Goal: Task Accomplishment & Management: Manage account settings

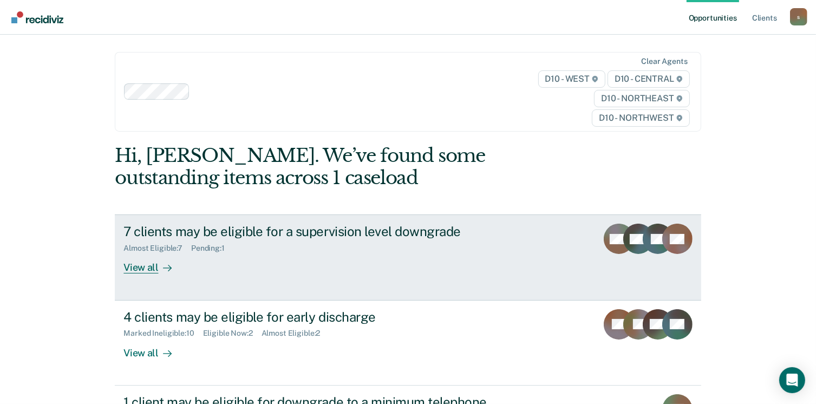
click at [158, 273] on link "7 clients may be eligible for a supervision level downgrade Almost Eligible : 7…" at bounding box center [408, 257] width 586 height 86
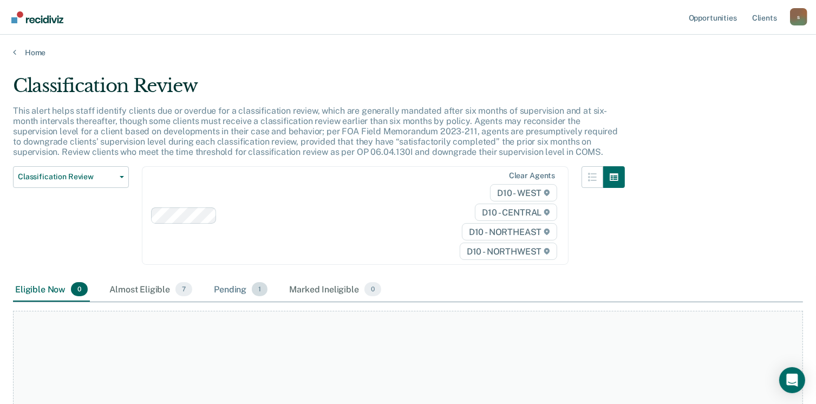
click at [234, 293] on div "Pending 1" at bounding box center [241, 290] width 58 height 24
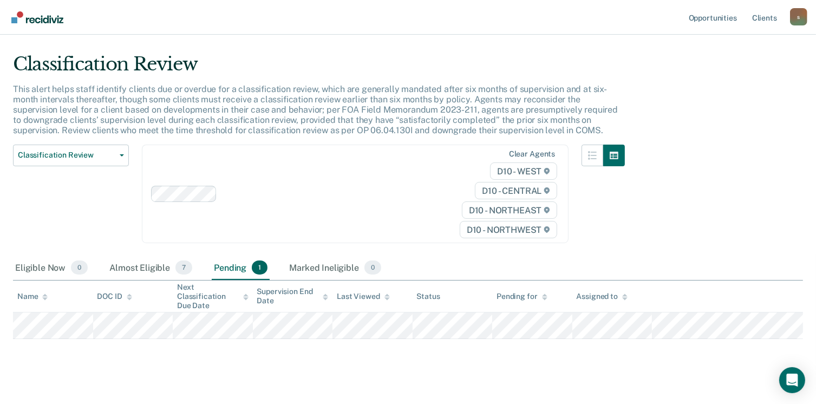
scroll to position [33, 0]
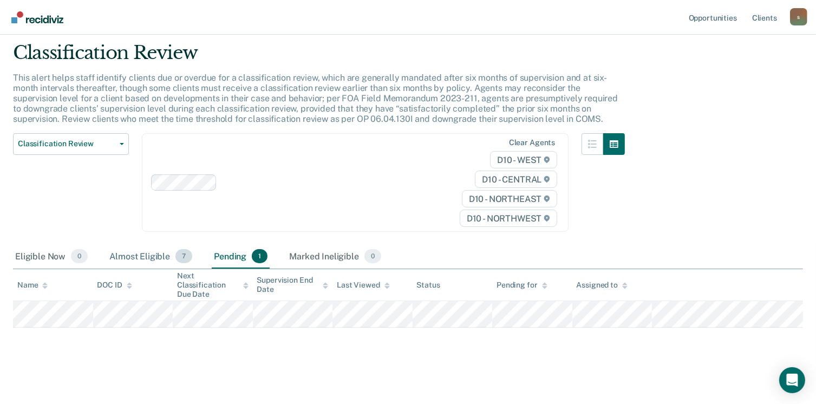
click at [142, 252] on div "Almost Eligible 7" at bounding box center [150, 257] width 87 height 24
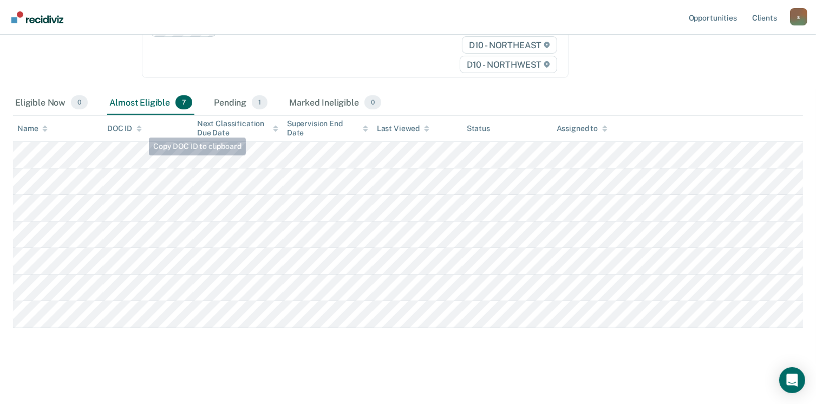
scroll to position [0, 0]
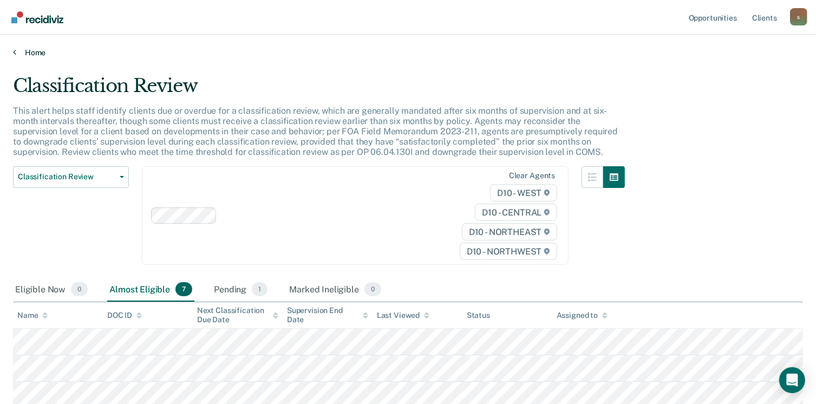
click at [24, 54] on link "Home" at bounding box center [408, 53] width 790 height 10
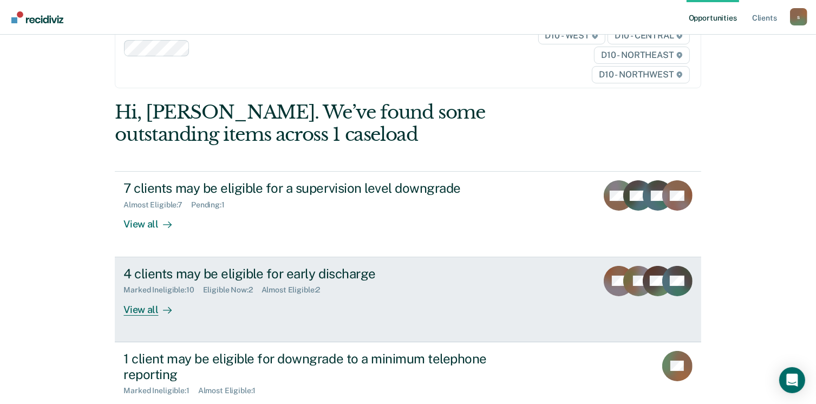
scroll to position [108, 0]
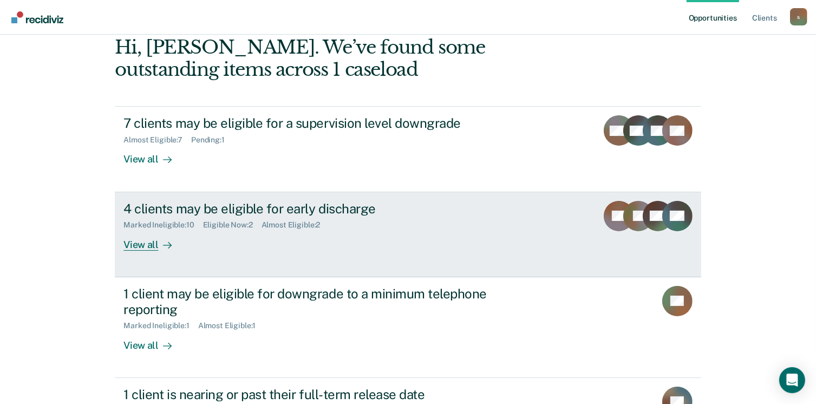
click at [153, 247] on div "View all" at bounding box center [153, 240] width 61 height 21
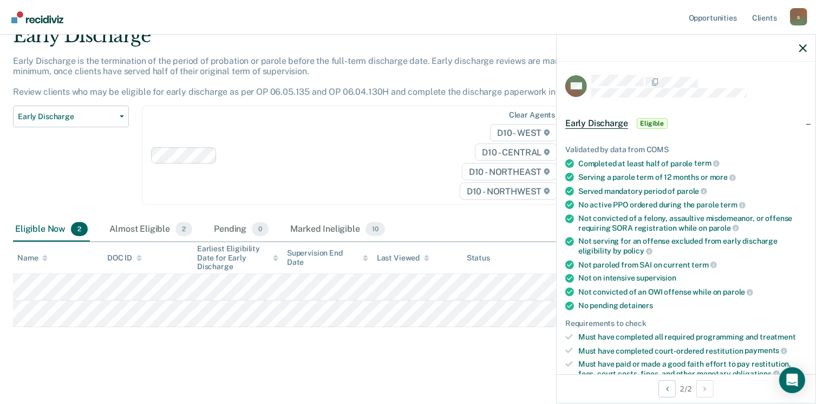
scroll to position [329, 0]
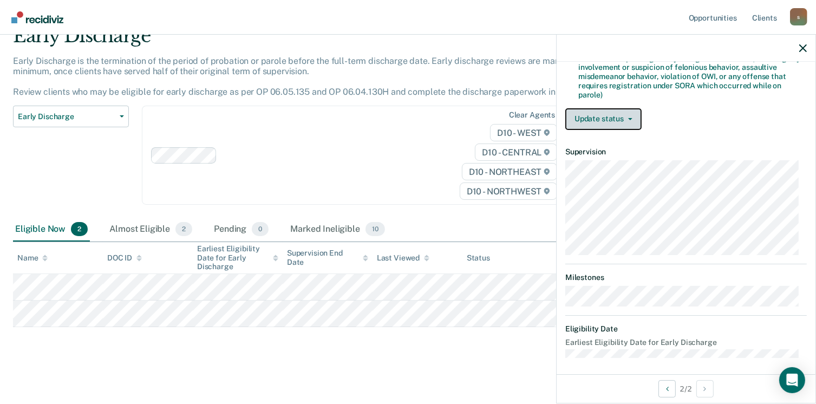
click at [630, 122] on button "Update status" at bounding box center [603, 119] width 76 height 22
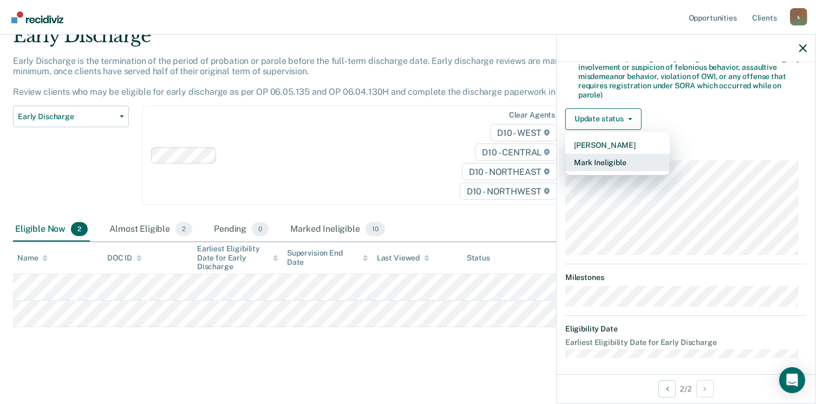
click at [637, 156] on button "Mark Ineligible" at bounding box center [617, 162] width 104 height 17
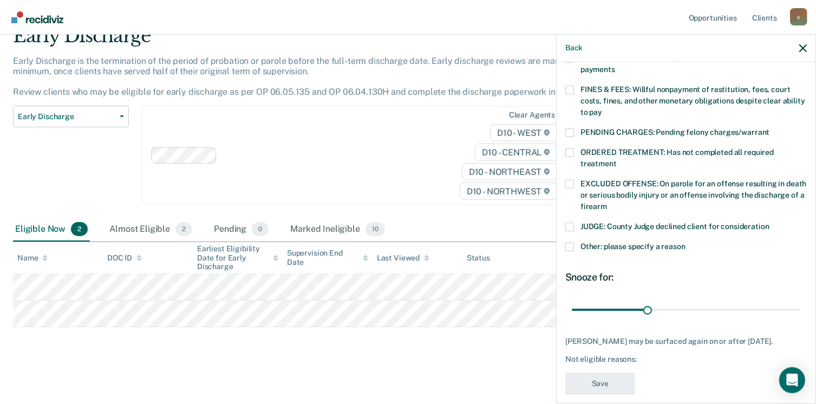
click at [570, 86] on span at bounding box center [569, 90] width 9 height 9
click at [602, 108] on input "FINES & FEES: Willful nonpayment of restitution, fees, court costs, fines, and …" at bounding box center [602, 108] width 0 height 0
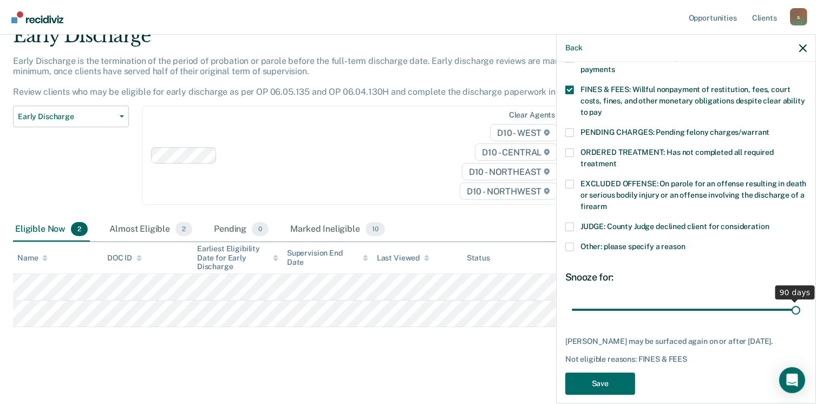
drag, startPoint x: 641, startPoint y: 297, endPoint x: 827, endPoint y: 326, distance: 188.4
type input "90"
click at [800, 319] on input "range" at bounding box center [686, 309] width 228 height 19
click at [591, 372] on button "Save" at bounding box center [600, 383] width 70 height 22
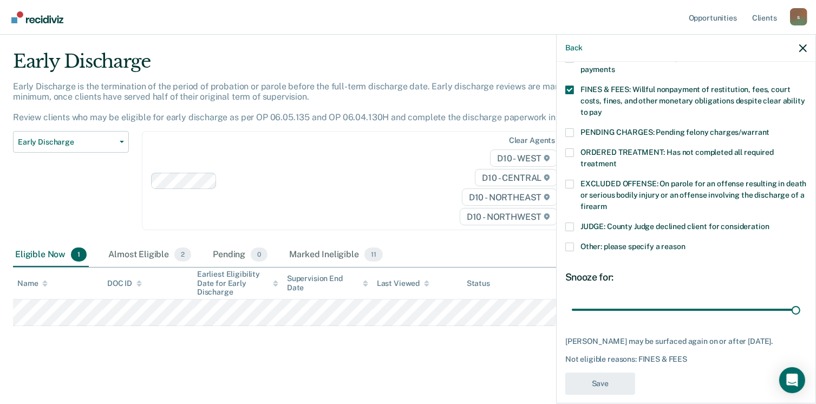
scroll to position [23, 0]
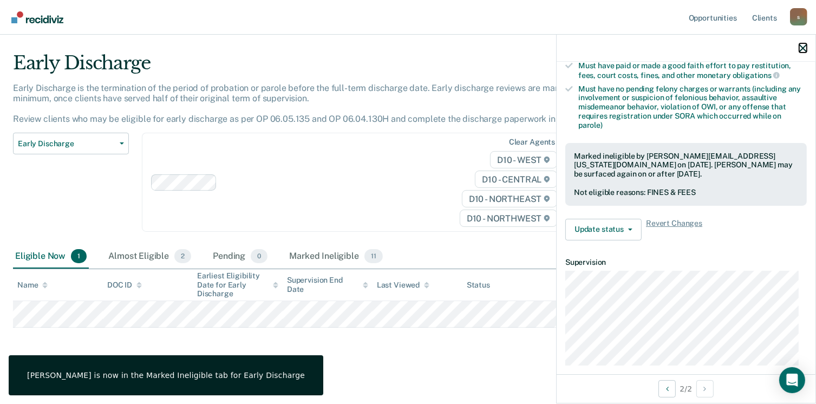
drag, startPoint x: 804, startPoint y: 46, endPoint x: 788, endPoint y: 57, distance: 19.4
click at [804, 46] on icon "button" at bounding box center [803, 48] width 8 height 8
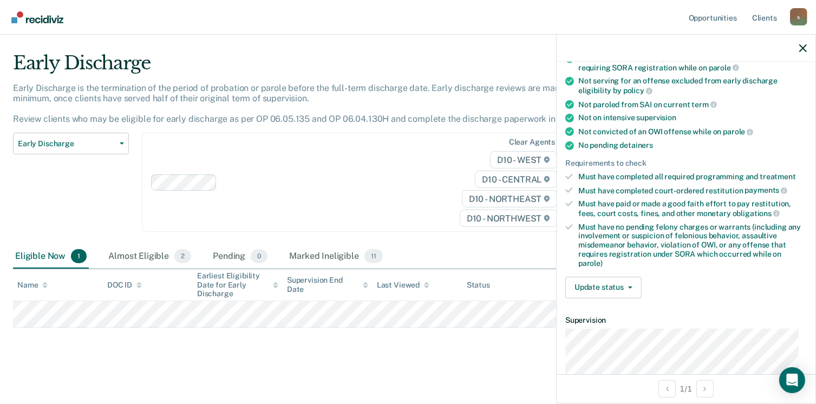
scroll to position [271, 0]
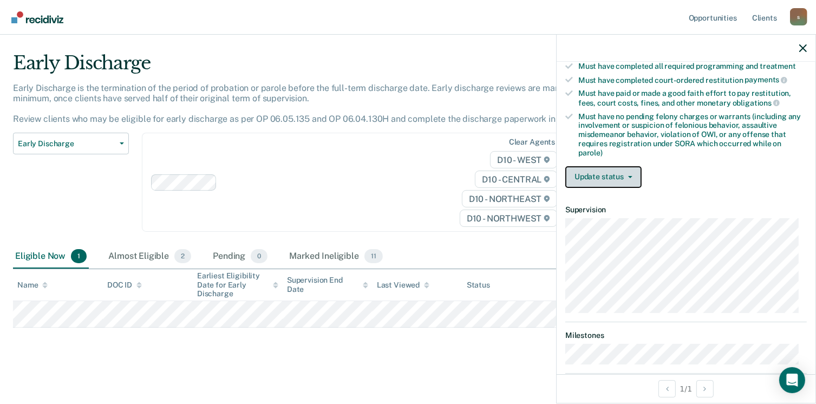
click at [610, 171] on button "Update status" at bounding box center [603, 177] width 76 height 22
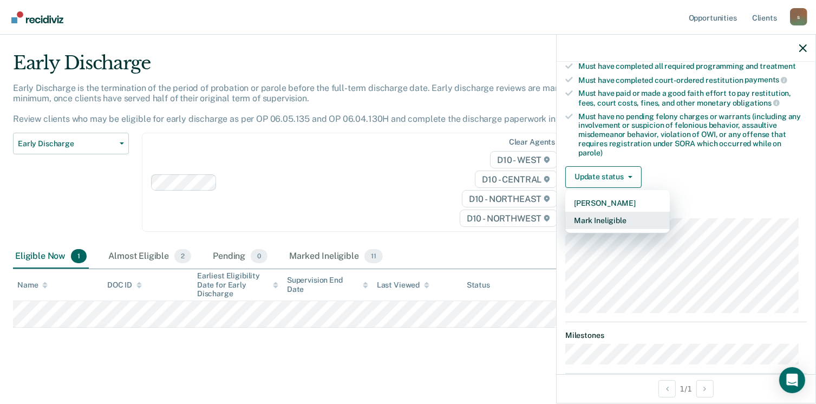
click at [617, 212] on button "Mark Ineligible" at bounding box center [617, 220] width 104 height 17
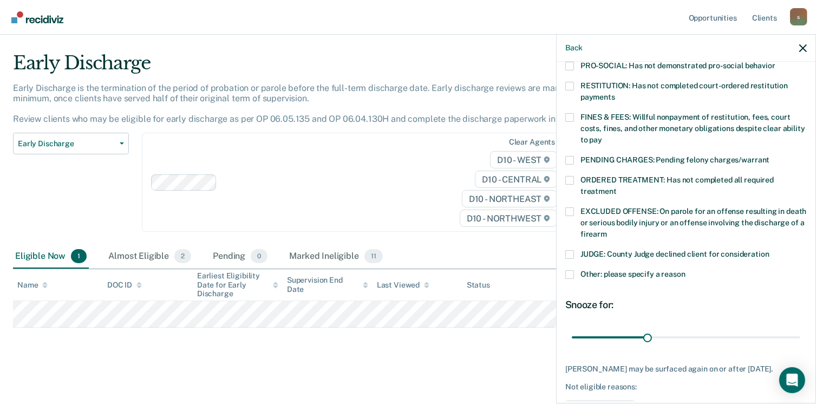
click at [570, 113] on span at bounding box center [569, 117] width 9 height 9
click at [602, 136] on input "FINES & FEES: Willful nonpayment of restitution, fees, court costs, fines, and …" at bounding box center [602, 136] width 0 height 0
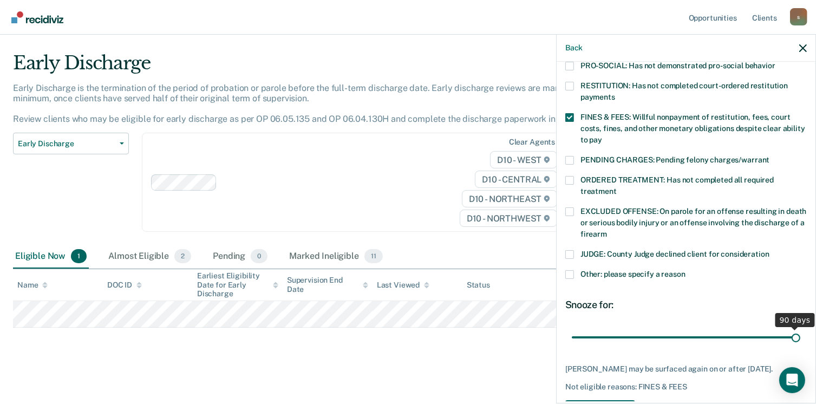
drag, startPoint x: 642, startPoint y: 324, endPoint x: 827, endPoint y: 332, distance: 185.9
type input "90"
click at [800, 332] on input "range" at bounding box center [686, 337] width 228 height 19
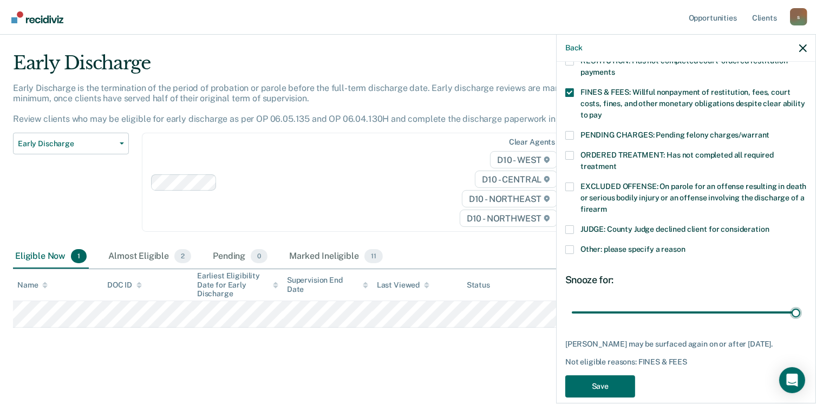
scroll to position [308, 0]
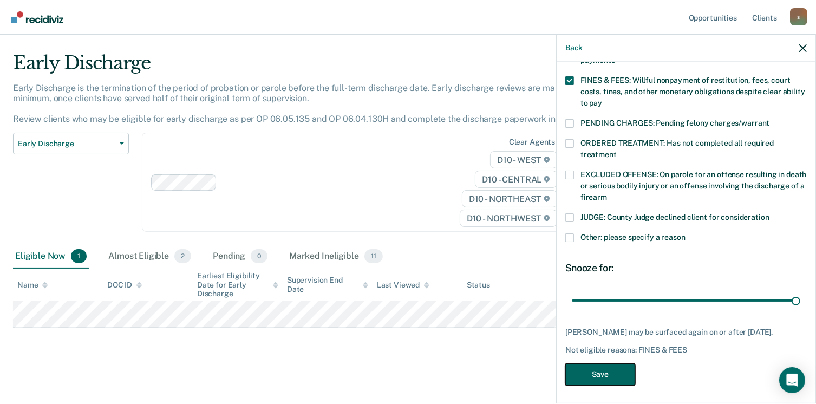
click at [613, 367] on button "Save" at bounding box center [600, 374] width 70 height 22
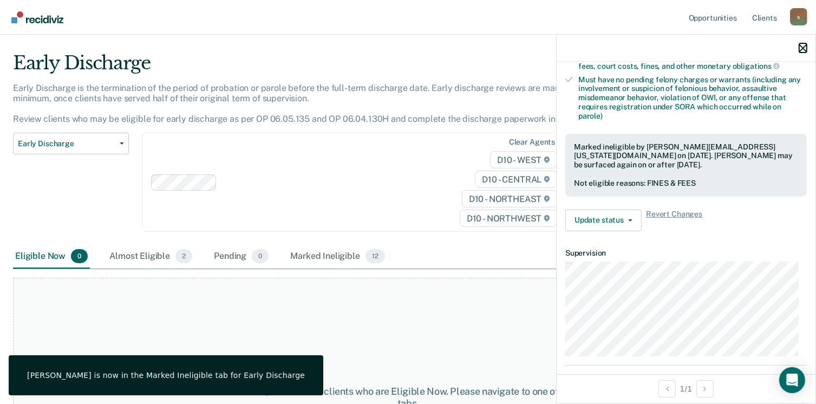
click at [804, 48] on icon "button" at bounding box center [803, 48] width 8 height 8
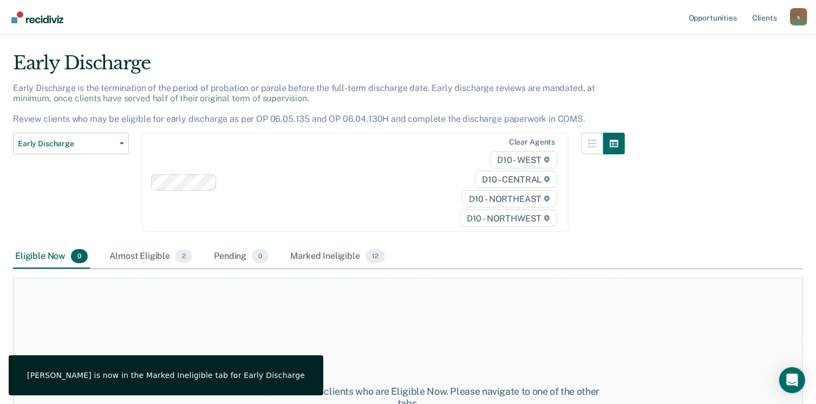
scroll to position [0, 0]
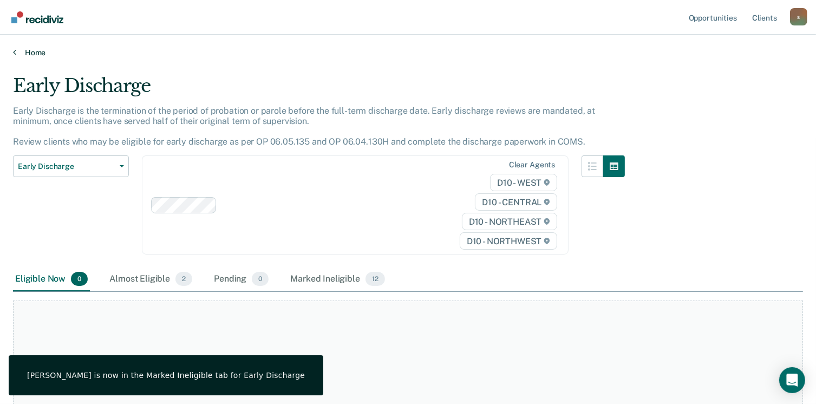
click at [37, 53] on link "Home" at bounding box center [408, 53] width 790 height 10
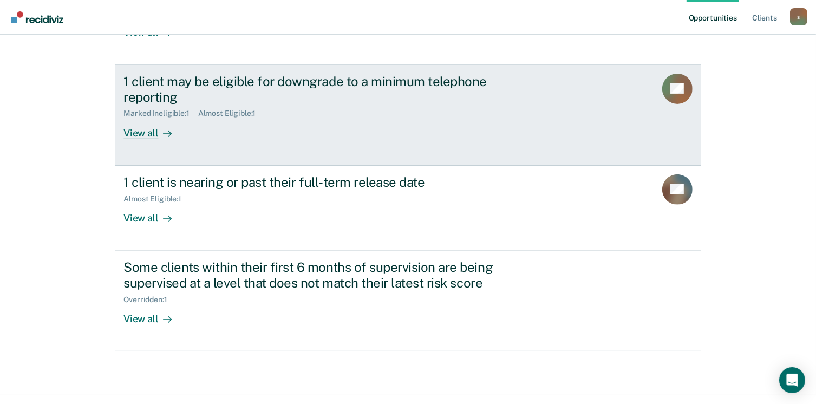
scroll to position [325, 0]
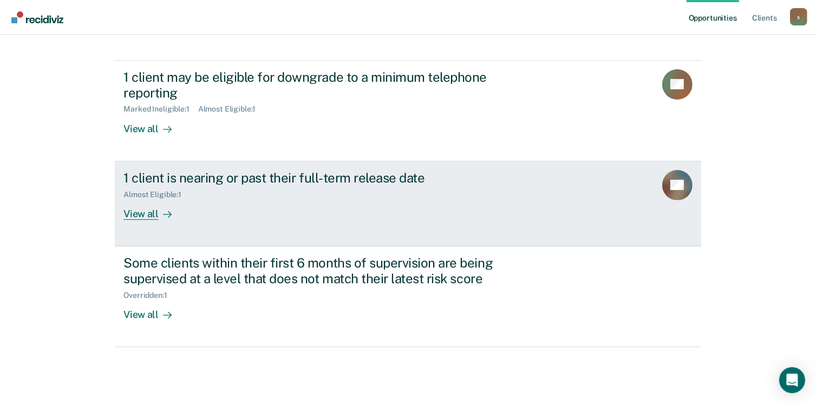
click at [128, 220] on link "1 client is nearing or past their full-term release date Almost Eligible : 1 Vi…" at bounding box center [408, 203] width 586 height 85
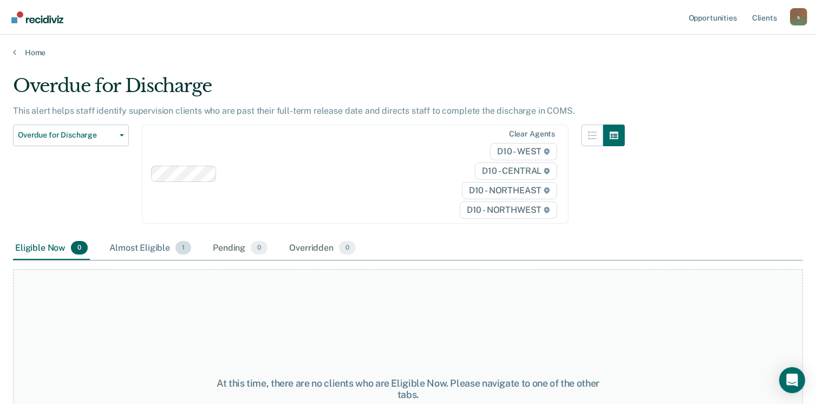
click at [164, 248] on div "Almost Eligible 1" at bounding box center [150, 249] width 86 height 24
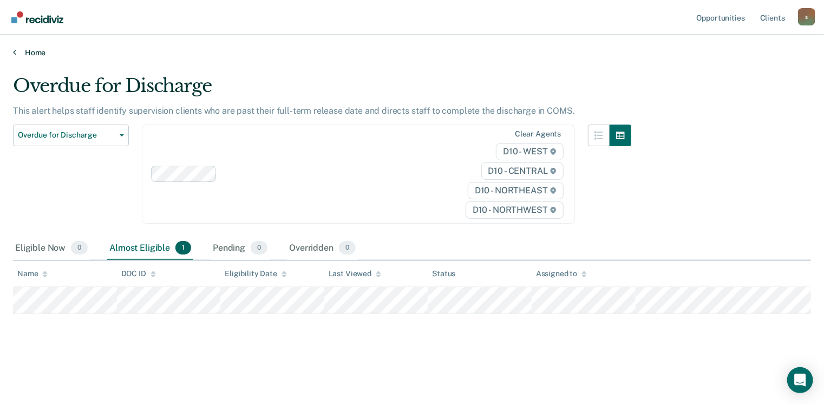
click at [40, 51] on link "Home" at bounding box center [412, 53] width 798 height 10
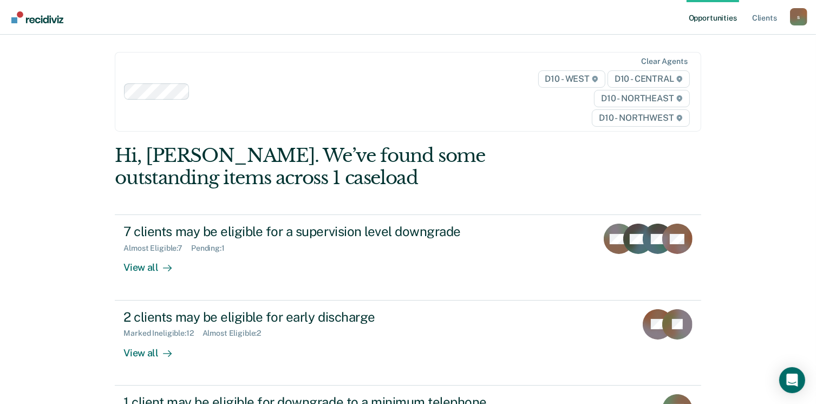
scroll to position [333, 0]
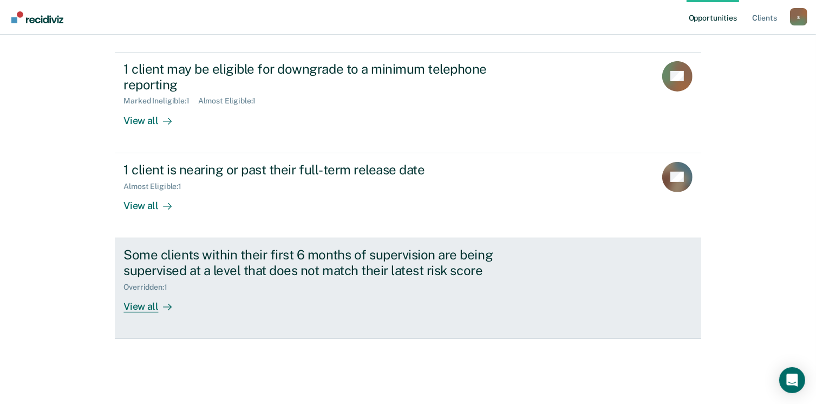
click at [138, 312] on link "Some clients within their first 6 months of supervision are being supervised at…" at bounding box center [408, 288] width 586 height 101
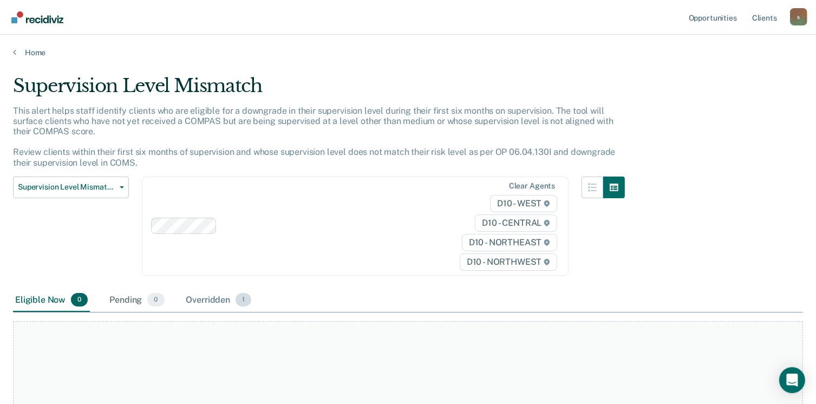
click at [191, 299] on div "Overridden 1" at bounding box center [219, 301] width 70 height 24
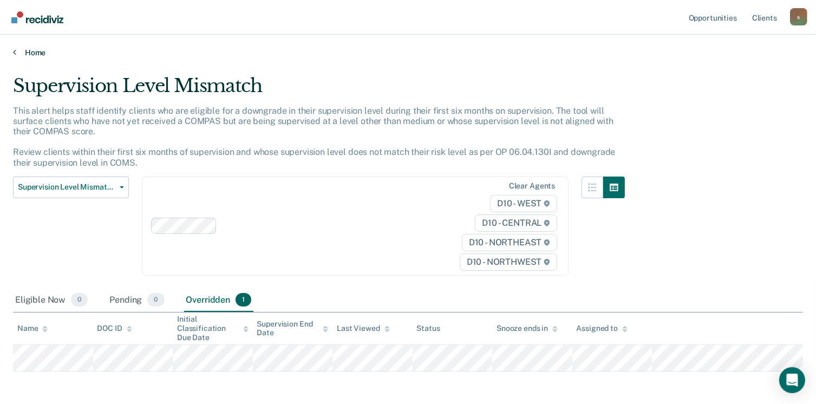
click at [36, 48] on link "Home" at bounding box center [408, 53] width 790 height 10
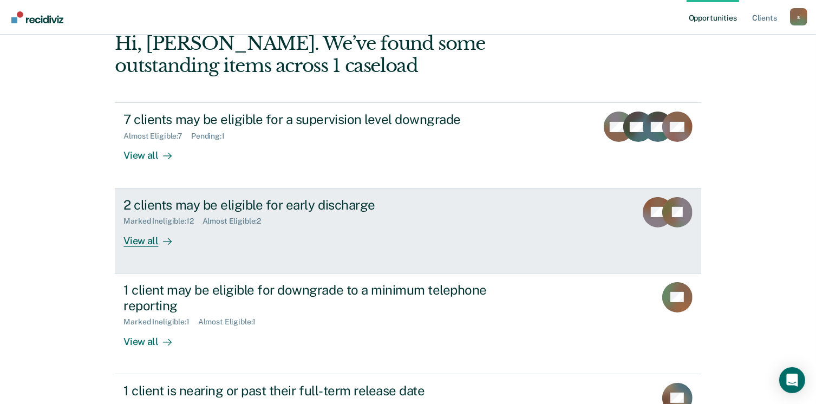
scroll to position [108, 0]
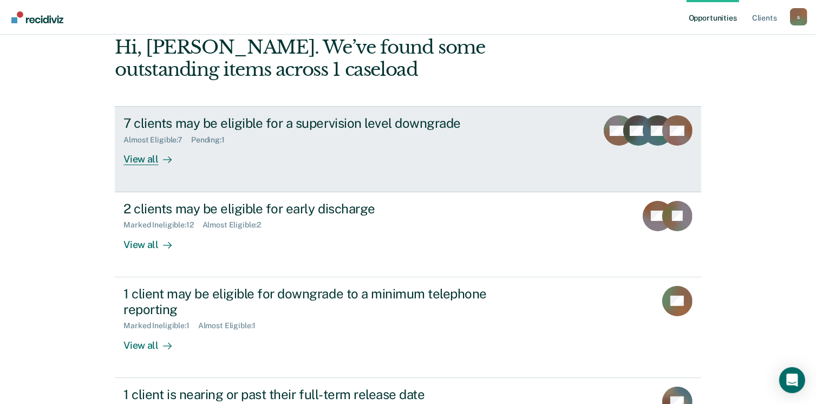
click at [137, 158] on div "View all" at bounding box center [153, 155] width 61 height 21
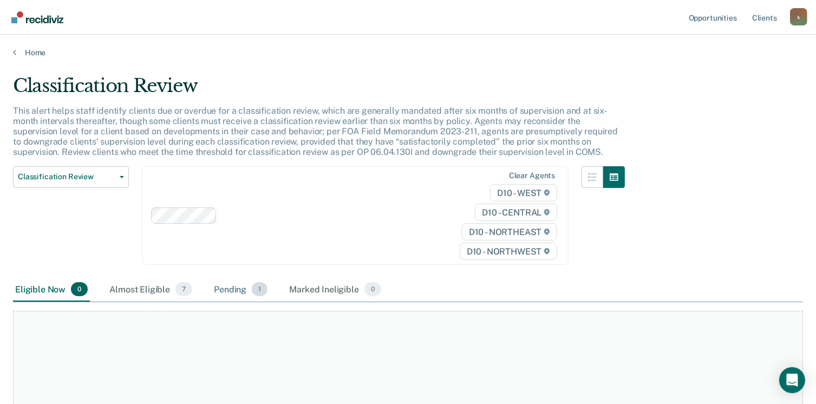
click at [238, 297] on div "Pending 1" at bounding box center [241, 290] width 58 height 24
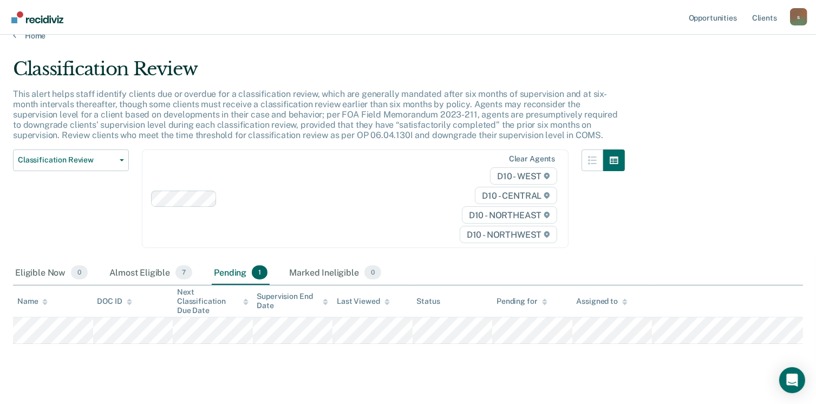
scroll to position [33, 0]
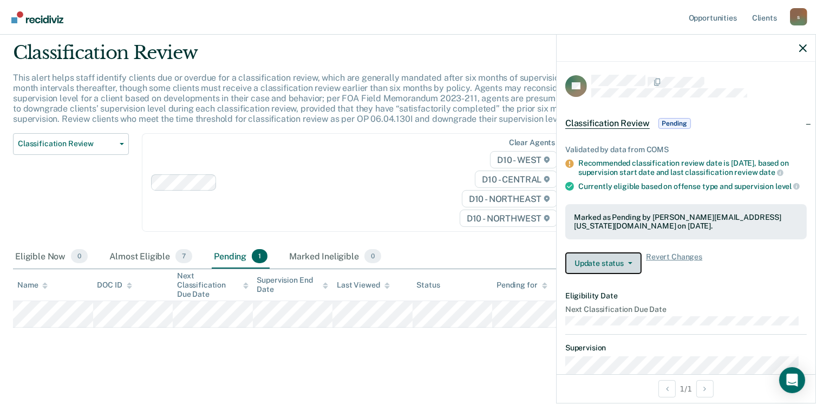
click at [632, 263] on button "Update status" at bounding box center [603, 263] width 76 height 22
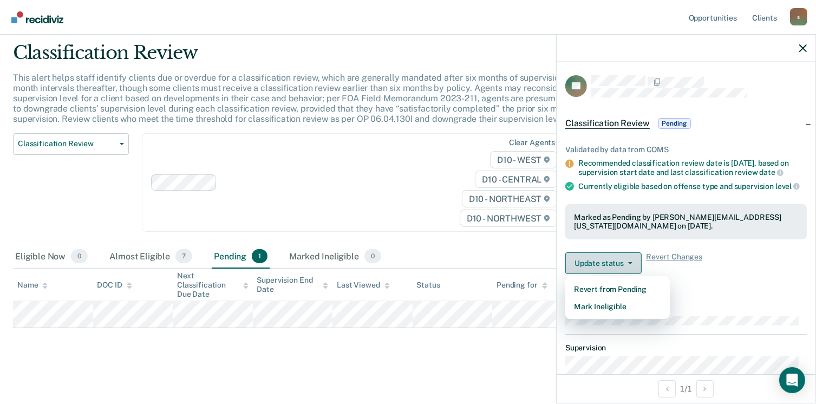
click at [632, 263] on button "Update status" at bounding box center [603, 263] width 76 height 22
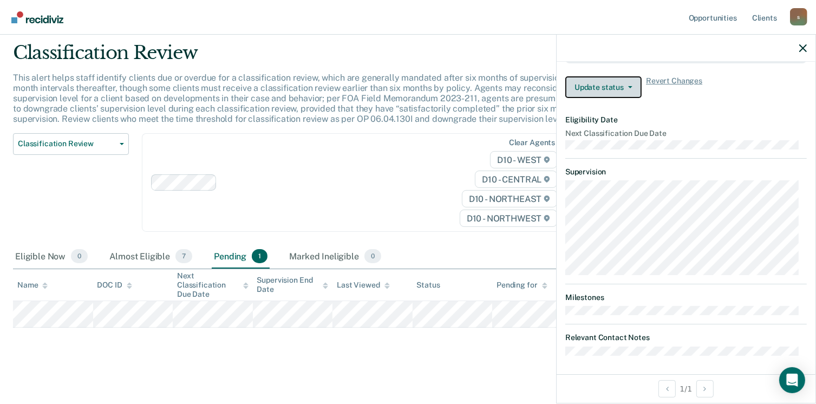
scroll to position [0, 0]
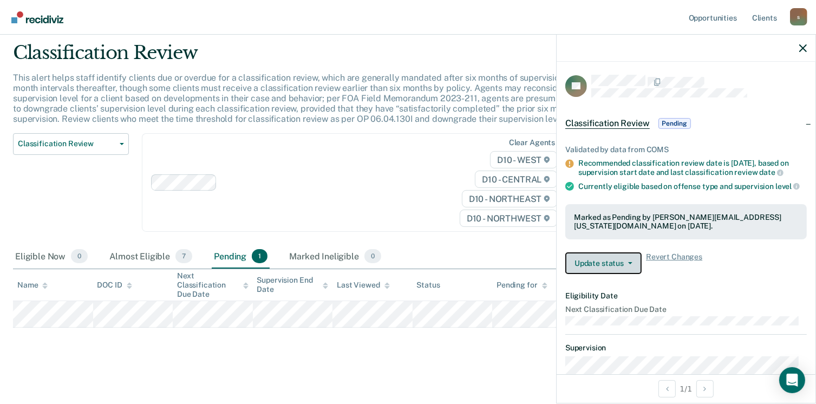
click at [631, 263] on button "Update status" at bounding box center [603, 263] width 76 height 22
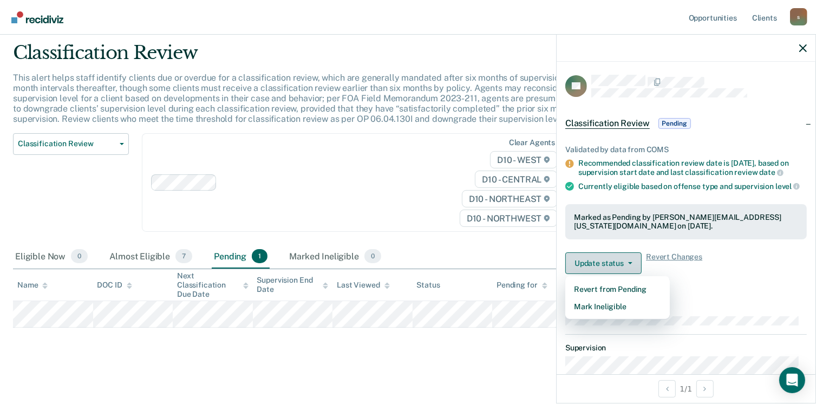
click at [631, 264] on button "Update status" at bounding box center [603, 263] width 76 height 22
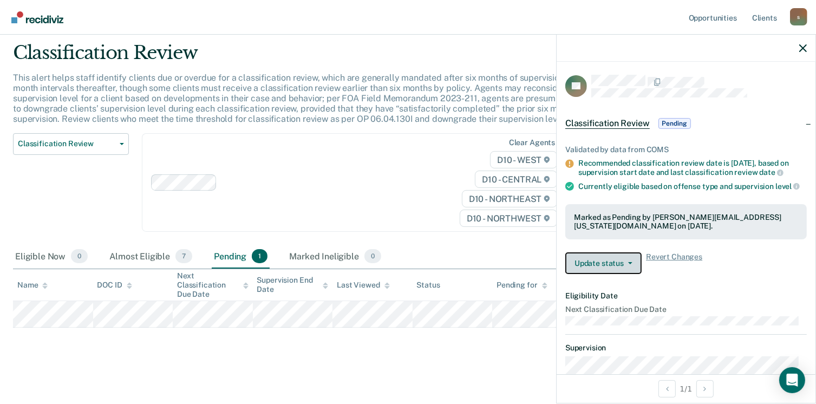
click at [631, 264] on button "Update status" at bounding box center [603, 263] width 76 height 22
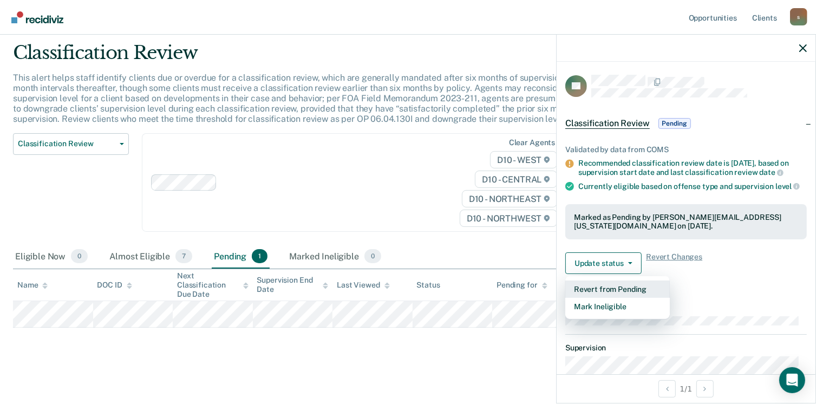
click at [627, 288] on button "Revert from Pending" at bounding box center [617, 288] width 104 height 17
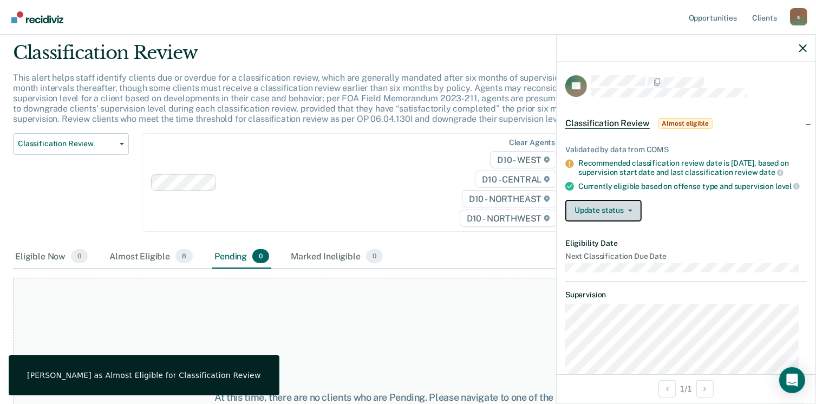
click at [640, 220] on button "Update status" at bounding box center [603, 211] width 76 height 22
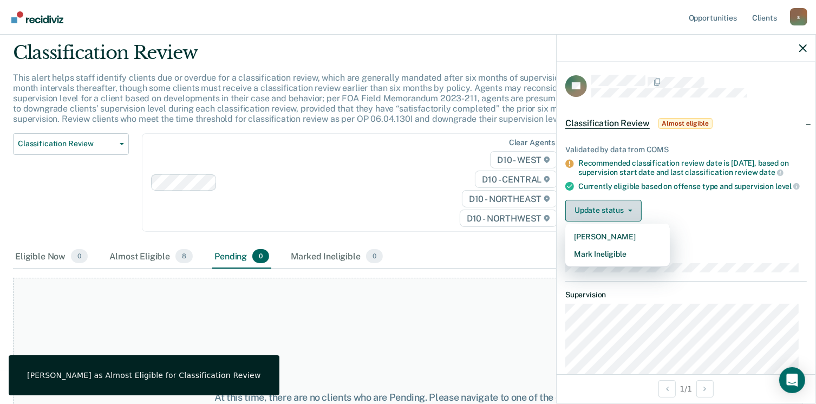
click at [633, 218] on button "Update status" at bounding box center [603, 211] width 76 height 22
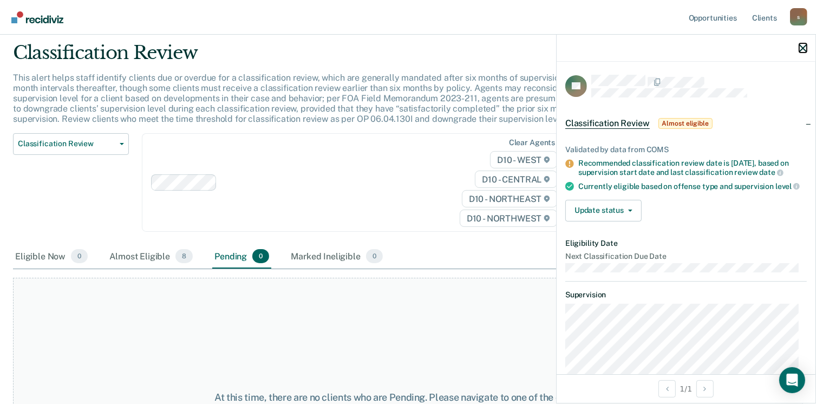
drag, startPoint x: 802, startPoint y: 48, endPoint x: 762, endPoint y: 54, distance: 40.5
click at [802, 49] on icon "button" at bounding box center [803, 48] width 8 height 8
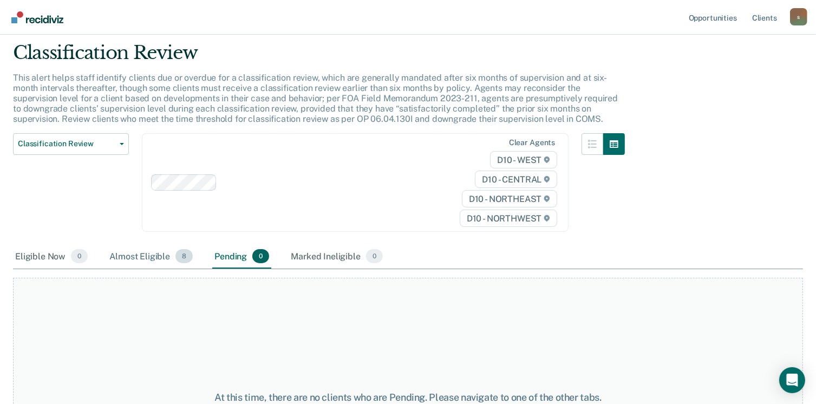
click at [136, 257] on div "Almost Eligible 8" at bounding box center [151, 257] width 88 height 24
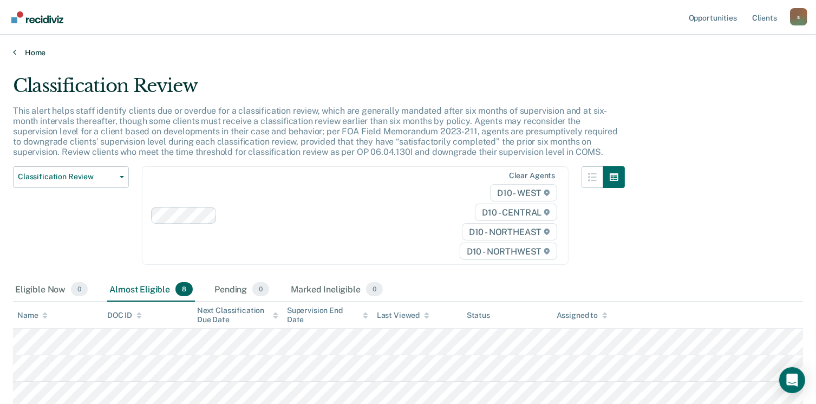
click at [35, 52] on link "Home" at bounding box center [408, 53] width 790 height 10
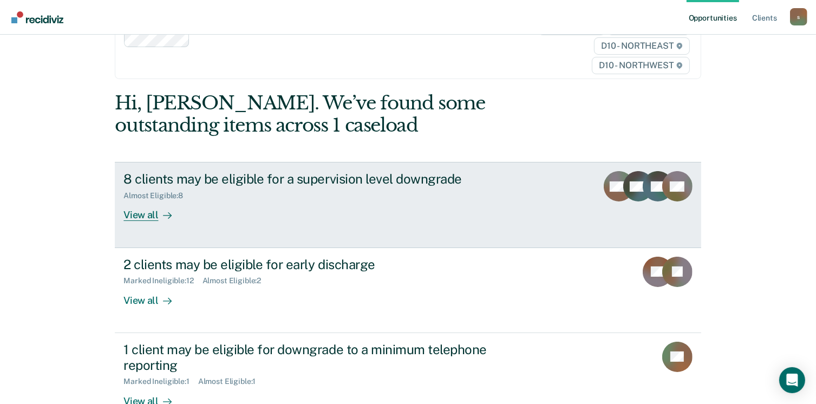
scroll to position [108, 0]
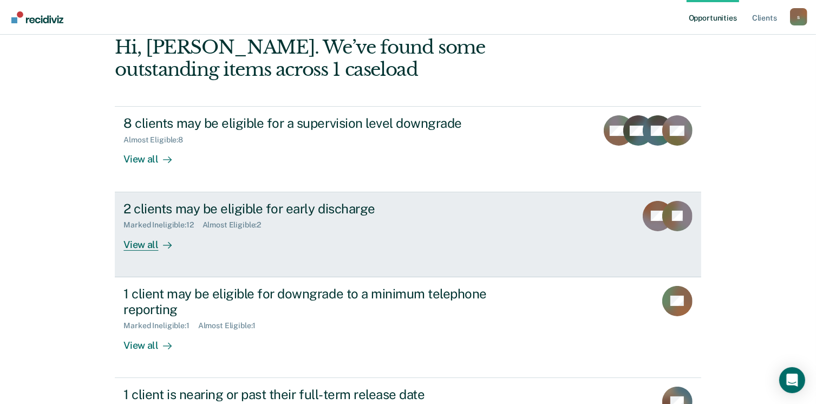
click at [154, 243] on div "View all" at bounding box center [153, 240] width 61 height 21
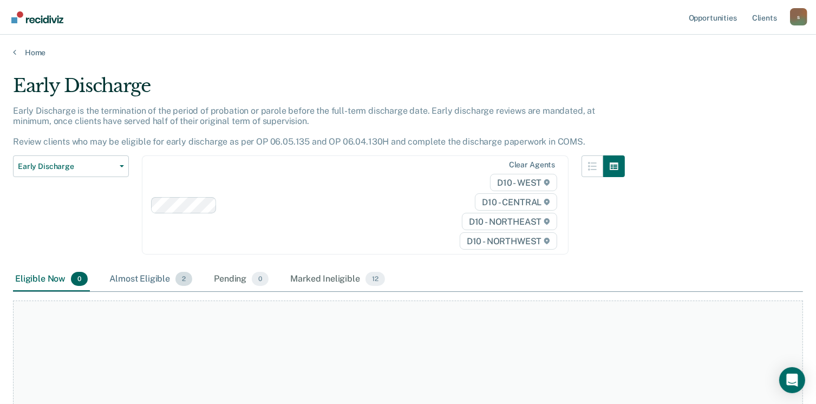
click at [136, 285] on div "Almost Eligible 2" at bounding box center [150, 279] width 87 height 24
